Goal: Find specific page/section: Find specific page/section

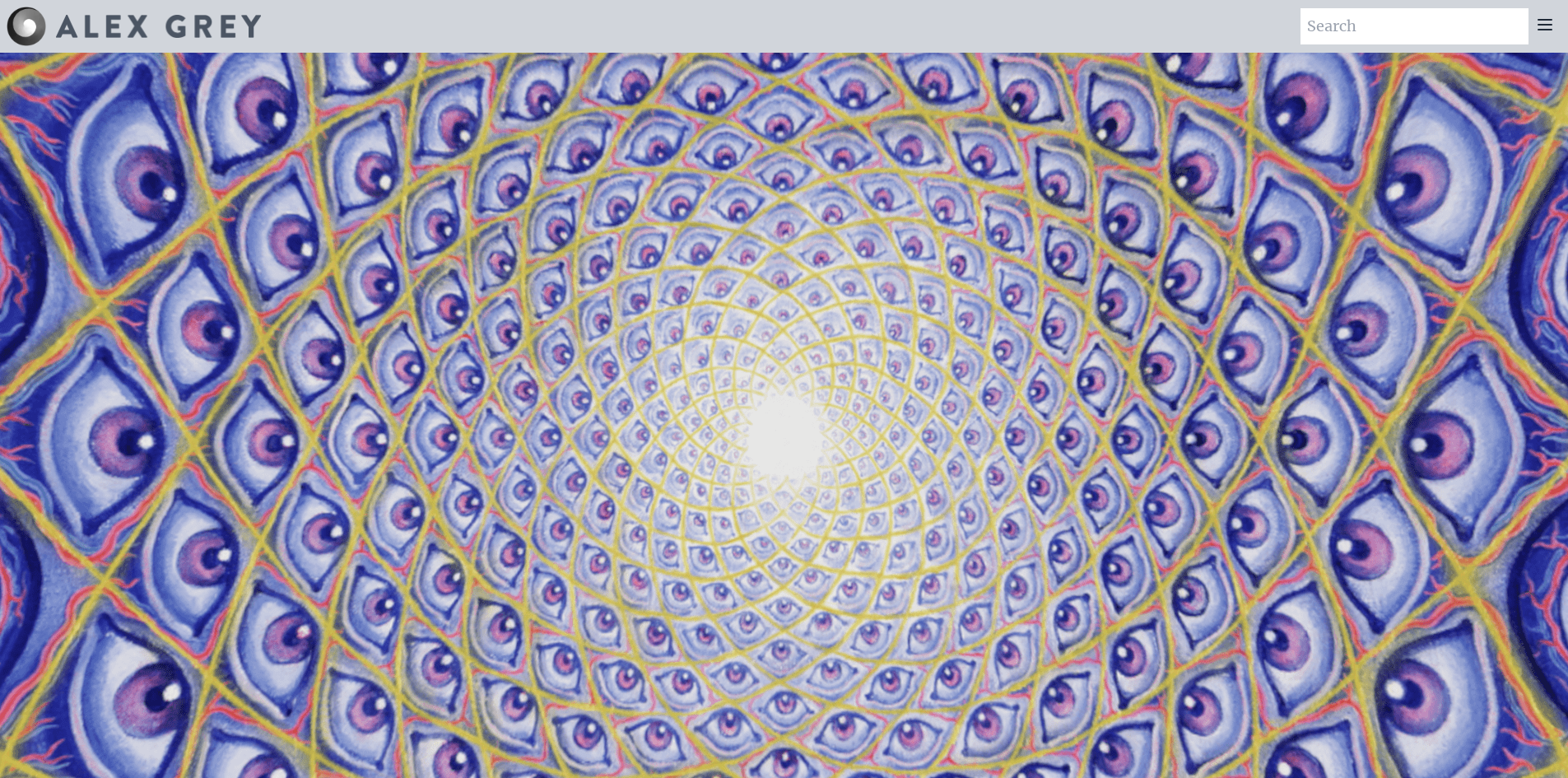
click at [1548, 27] on icon at bounding box center [1545, 25] width 20 height 20
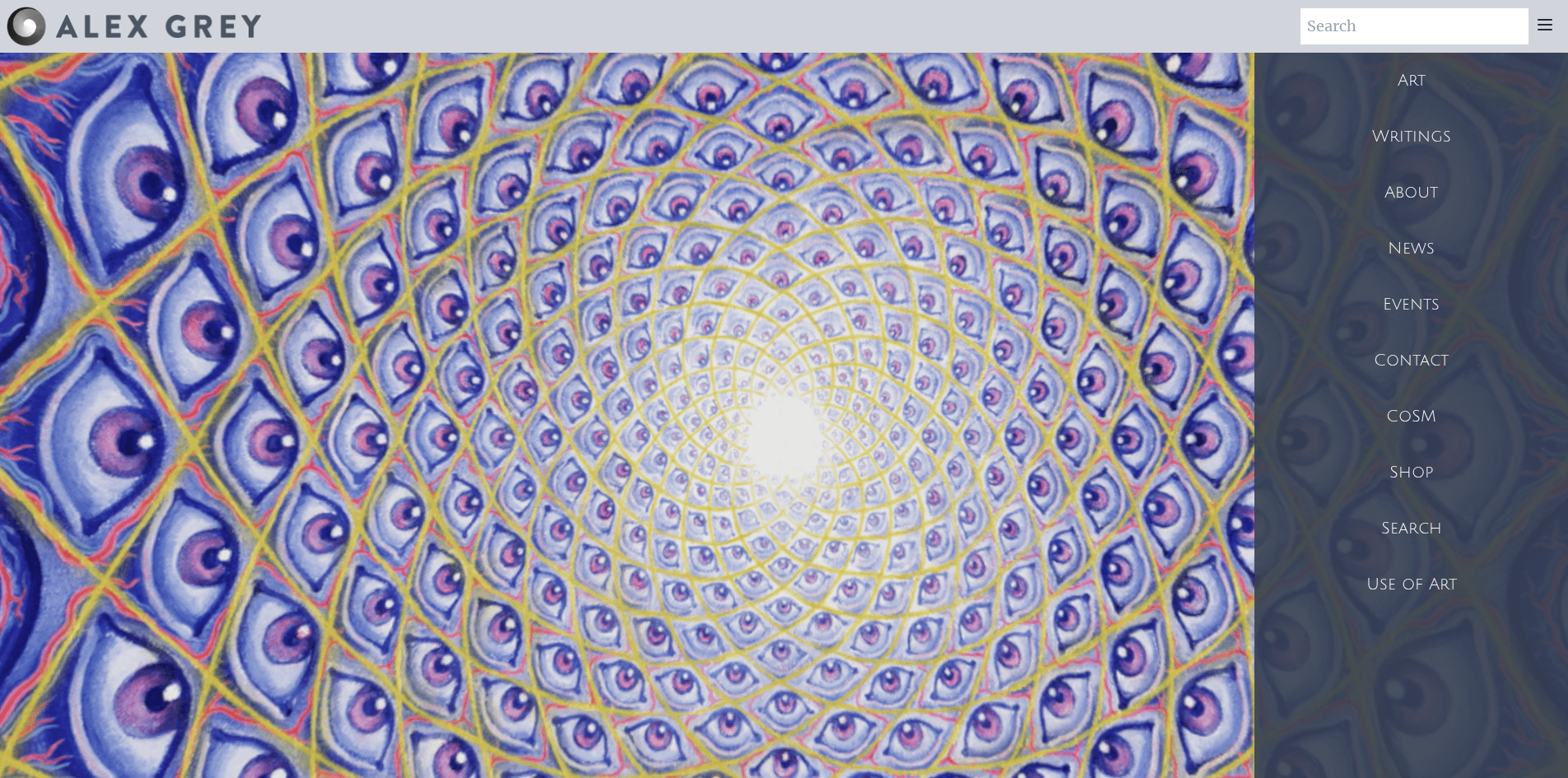
click at [1409, 77] on div "Art" at bounding box center [1412, 80] width 314 height 56
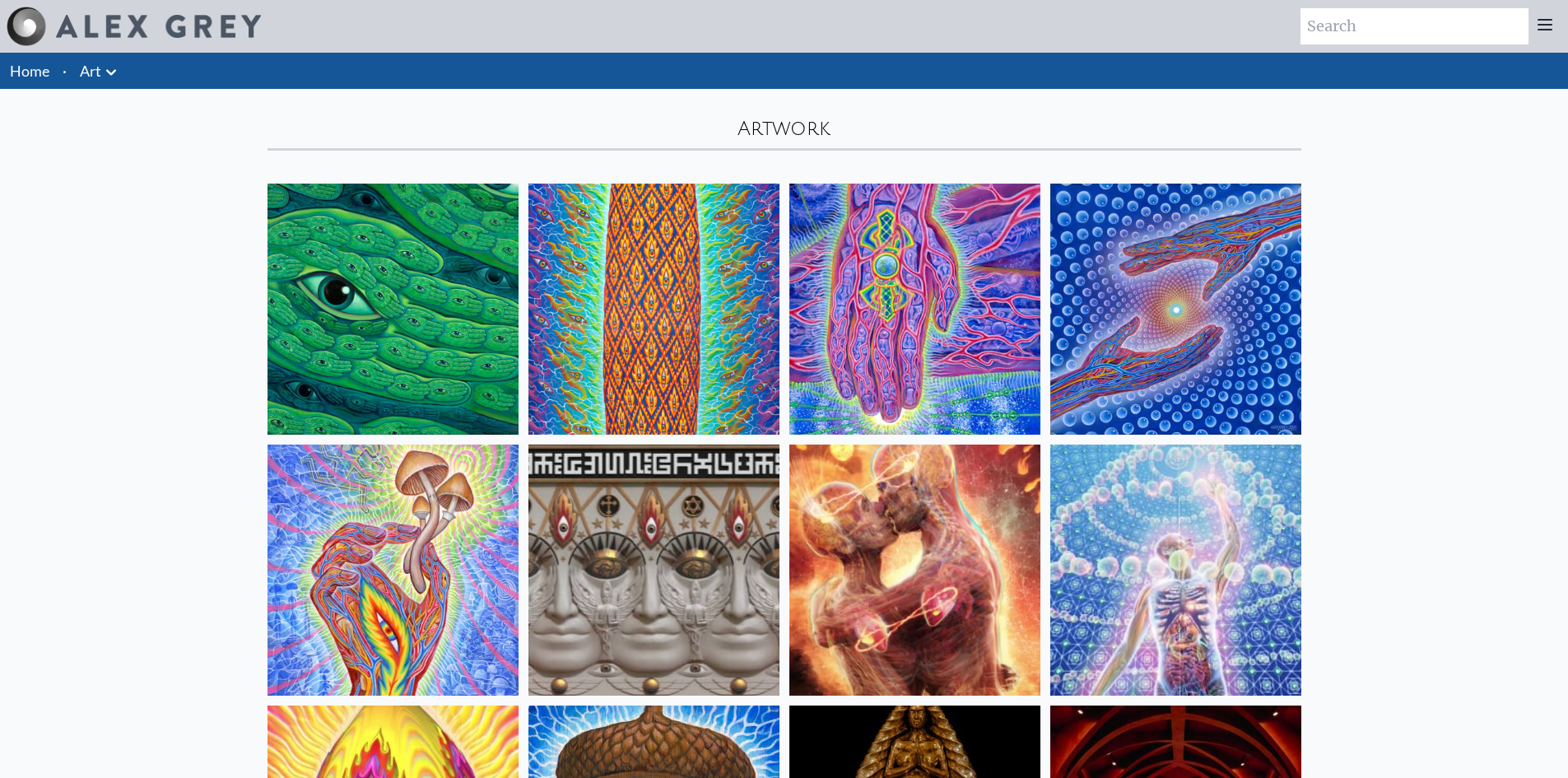
click at [1541, 24] on icon at bounding box center [1545, 25] width 13 height 9
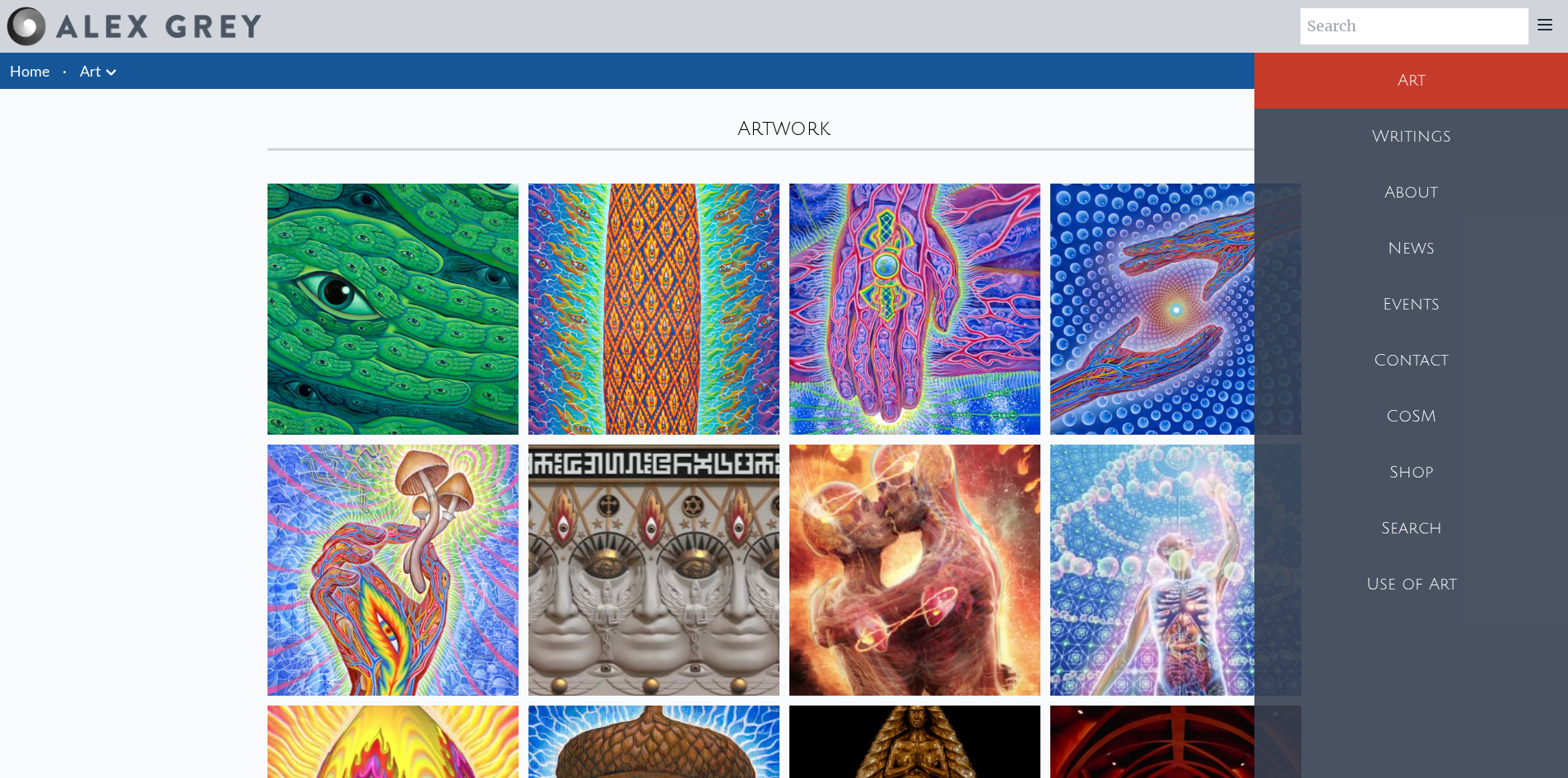
click at [1436, 470] on div "Shop" at bounding box center [1412, 472] width 314 height 56
